Goal: Information Seeking & Learning: Learn about a topic

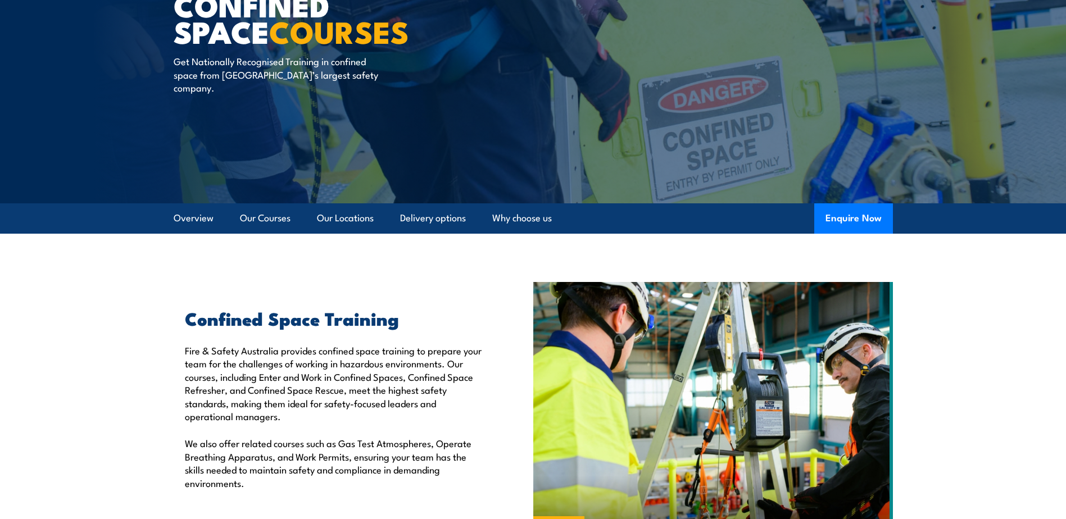
scroll to position [112, 0]
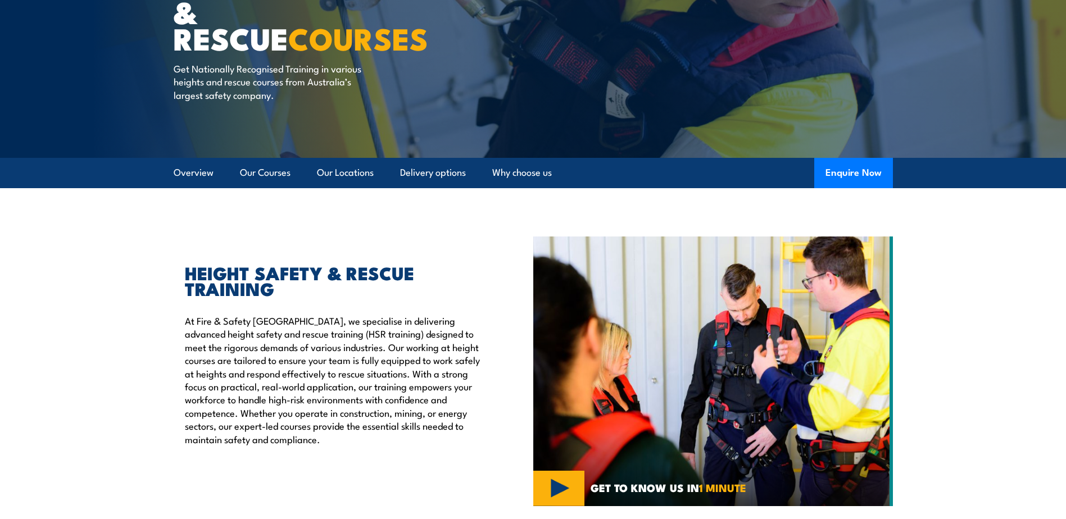
scroll to position [169, 0]
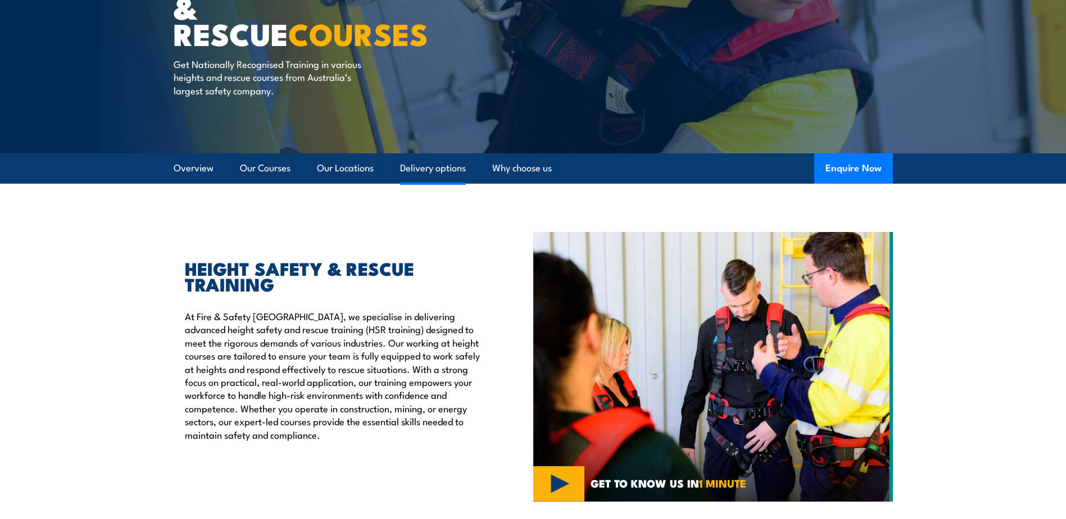
click at [447, 170] on link "Delivery options" at bounding box center [433, 168] width 66 height 30
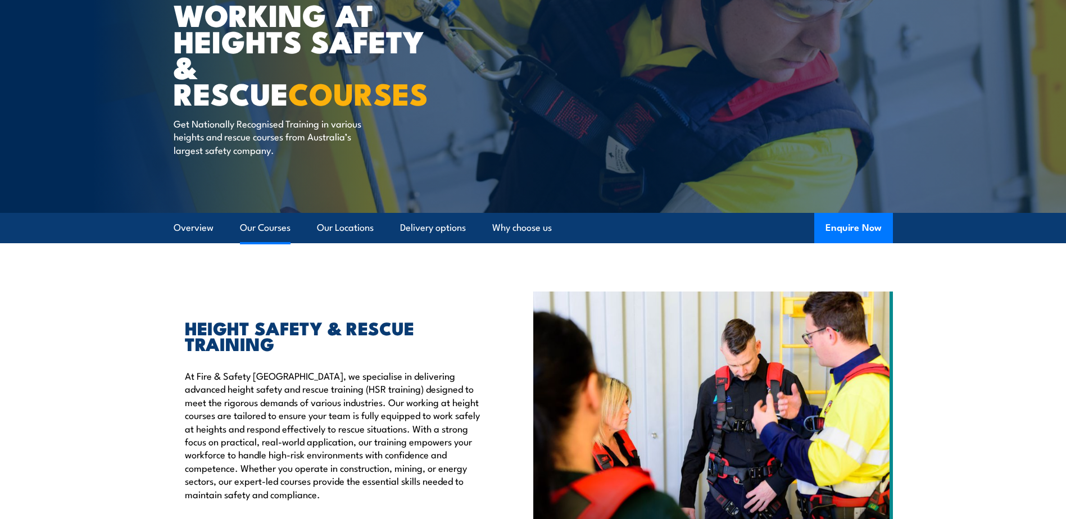
click at [264, 224] on link "Our Courses" at bounding box center [265, 228] width 51 height 30
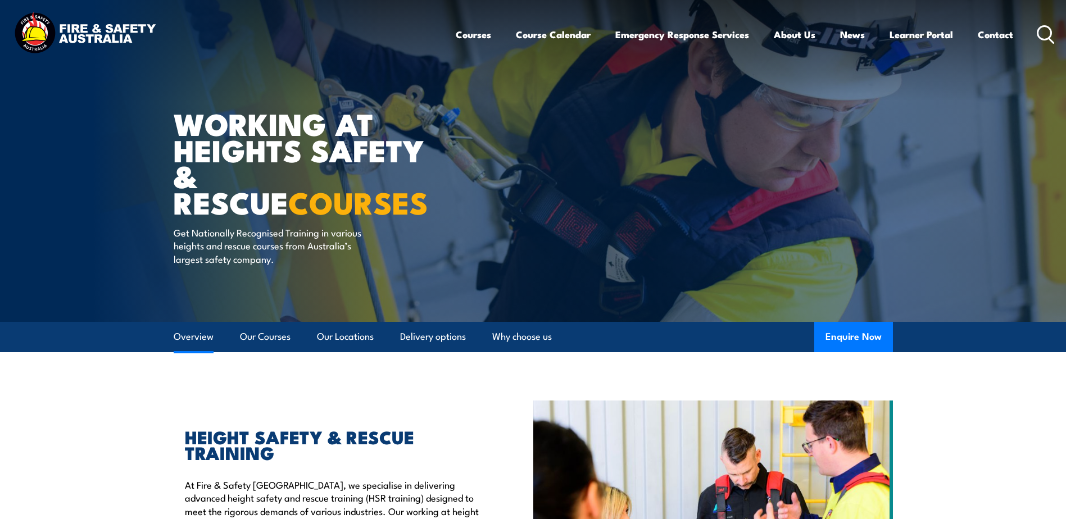
click at [190, 342] on link "Overview" at bounding box center [194, 337] width 40 height 30
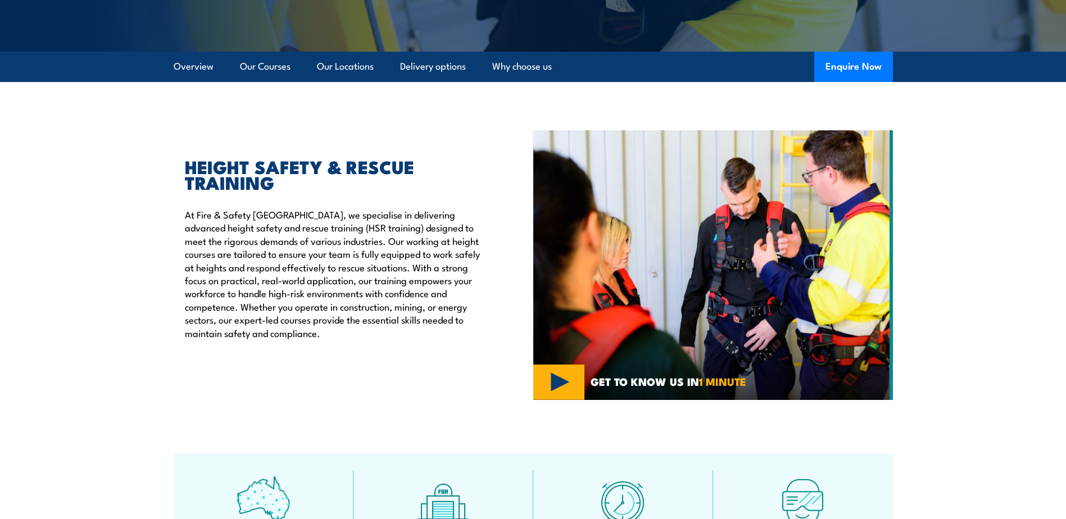
scroll to position [283, 0]
